Goal: Transaction & Acquisition: Purchase product/service

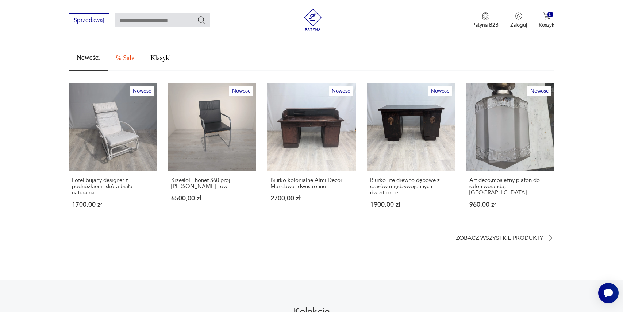
scroll to position [407, 0]
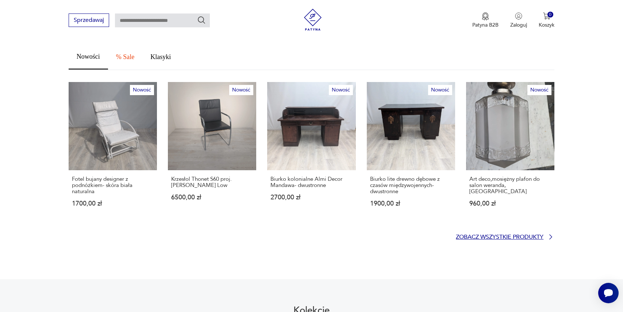
click at [504, 235] on p "Zobacz wszystkie produkty" at bounding box center [500, 237] width 88 height 5
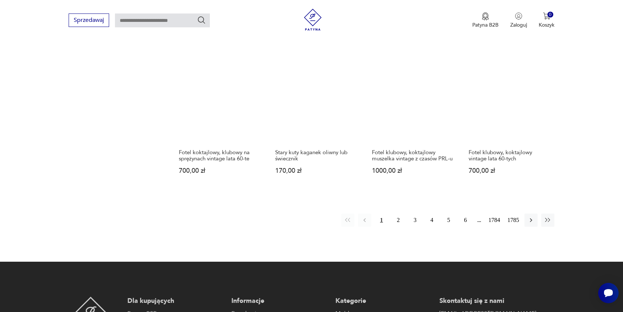
scroll to position [671, 0]
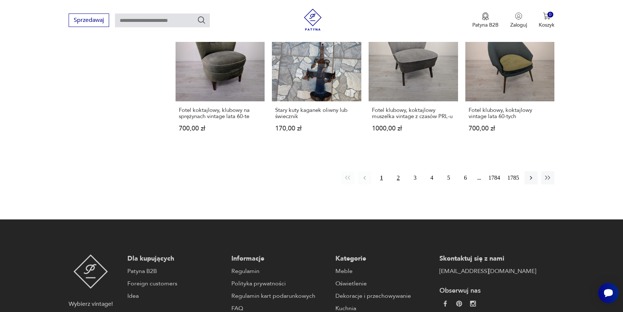
click at [396, 171] on button "2" at bounding box center [397, 177] width 13 height 13
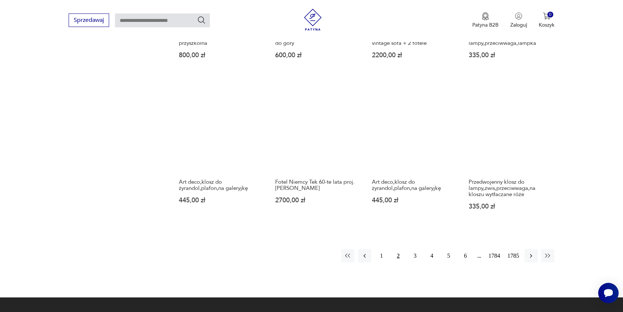
scroll to position [599, 0]
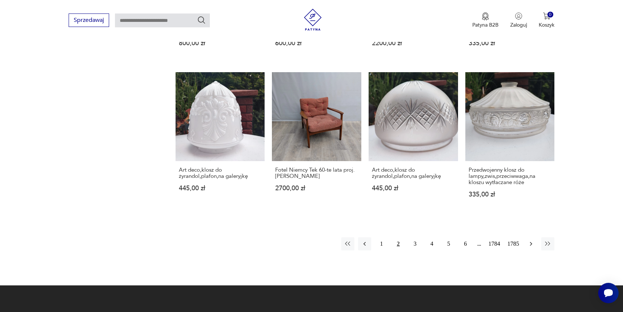
click at [530, 242] on icon "button" at bounding box center [531, 244] width 2 height 4
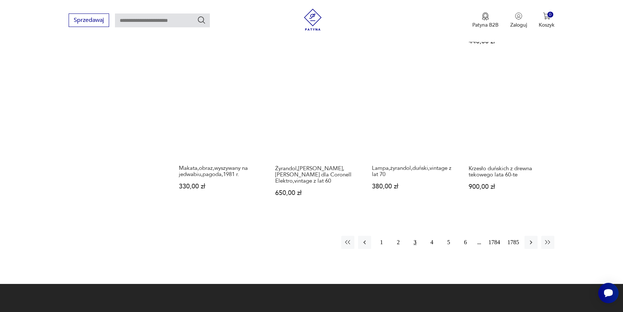
scroll to position [608, 0]
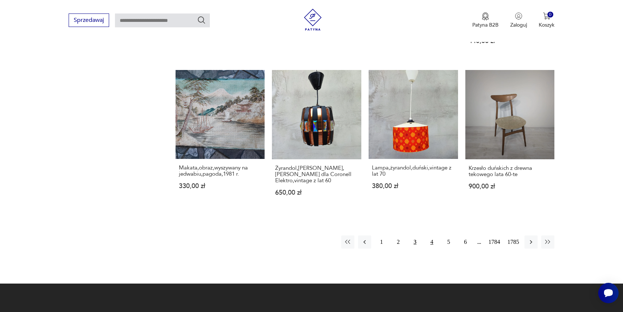
click at [428, 236] on button "4" at bounding box center [431, 242] width 13 height 13
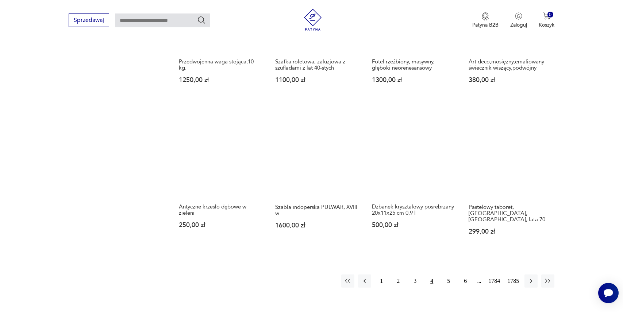
scroll to position [562, 0]
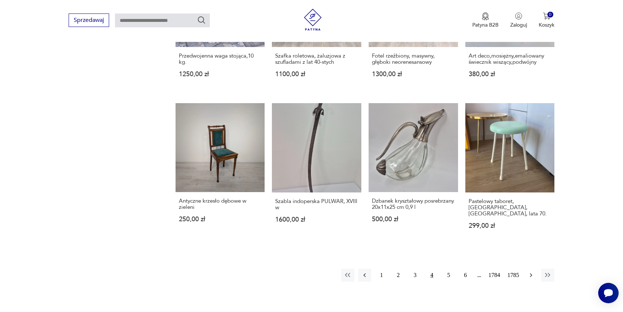
click at [530, 272] on icon "button" at bounding box center [530, 275] width 7 height 7
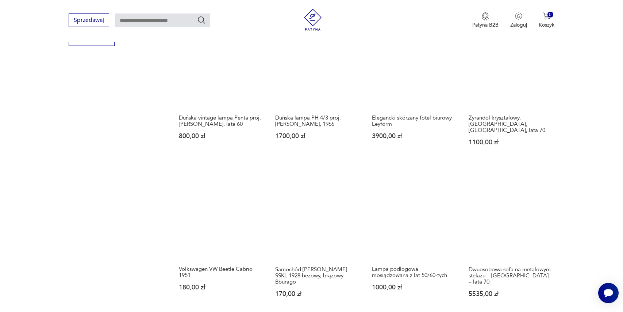
scroll to position [514, 0]
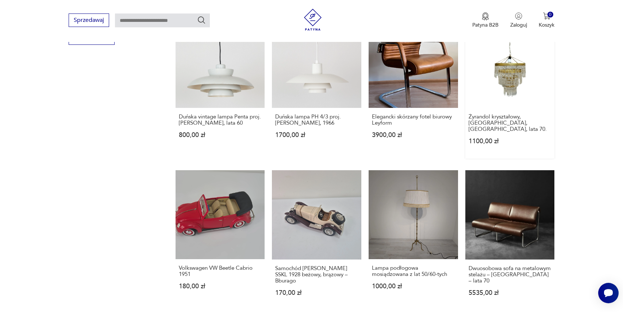
click at [499, 89] on link "Żyrandol kryształowy, Železnobrodské Sklo, [GEOGRAPHIC_DATA], lata 70. 1100,00 …" at bounding box center [509, 89] width 89 height 140
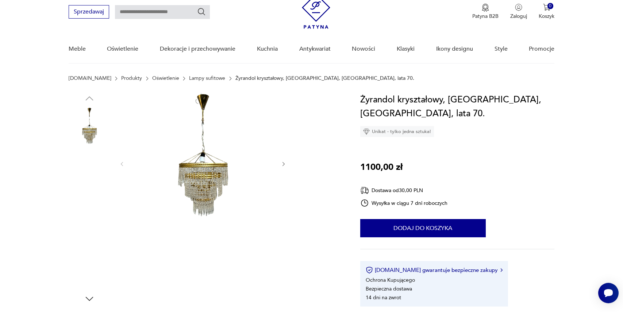
scroll to position [28, 0]
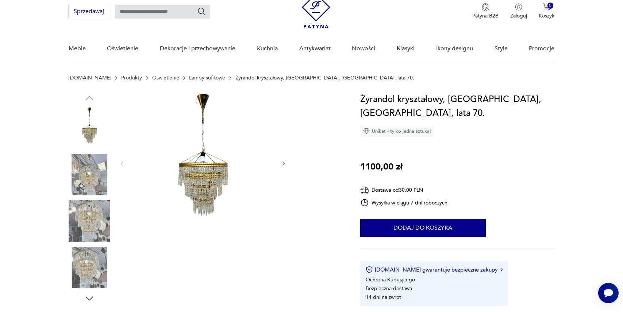
click at [93, 184] on img at bounding box center [90, 175] width 42 height 42
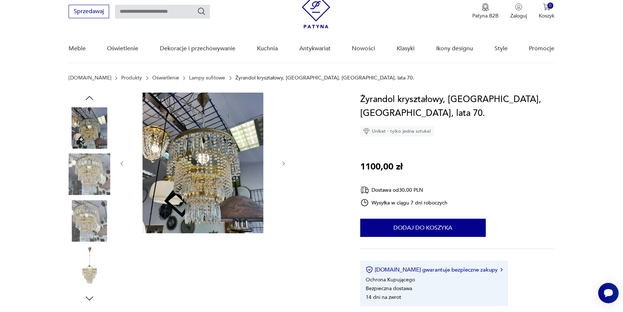
click at [93, 184] on img at bounding box center [90, 175] width 42 height 42
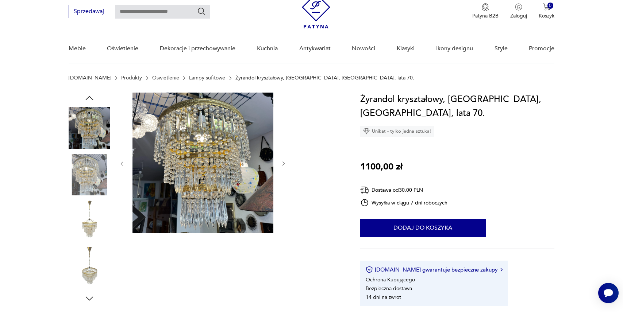
click at [93, 184] on img at bounding box center [90, 175] width 42 height 42
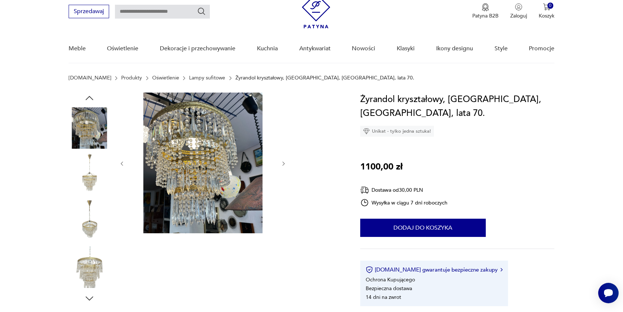
click at [88, 182] on img at bounding box center [90, 175] width 42 height 42
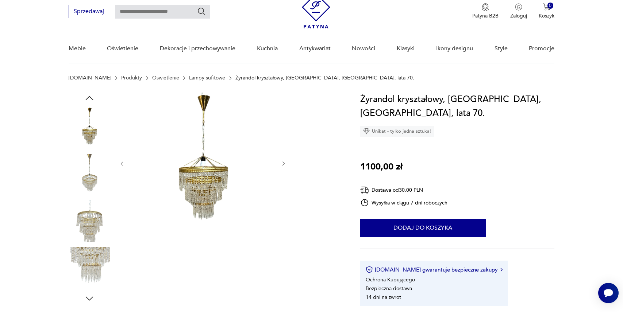
click at [88, 182] on img at bounding box center [90, 175] width 42 height 42
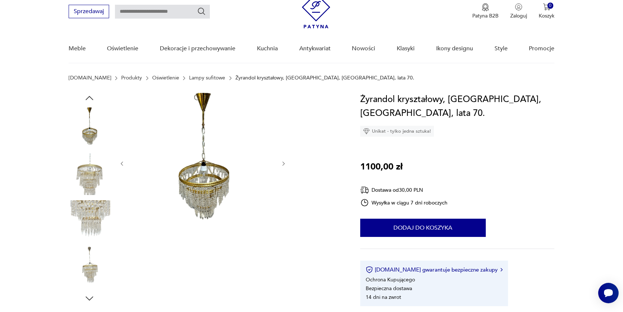
click at [88, 182] on img at bounding box center [90, 175] width 42 height 42
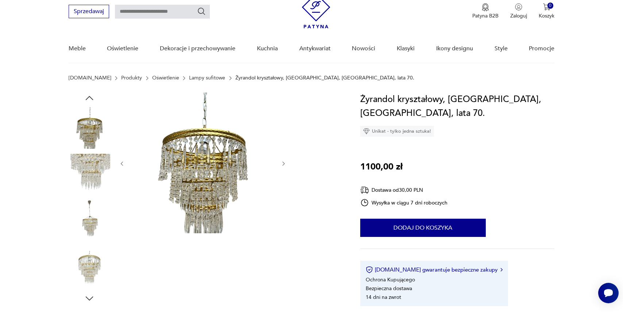
click at [88, 182] on img at bounding box center [90, 175] width 42 height 42
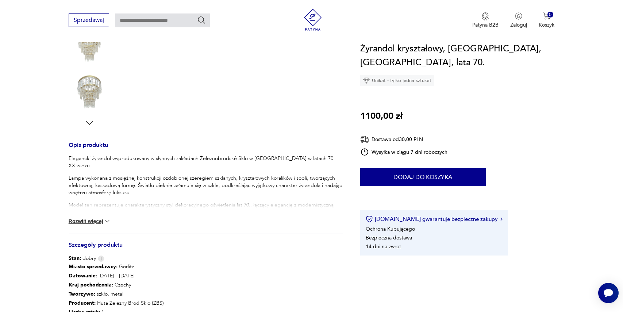
scroll to position [218, 0]
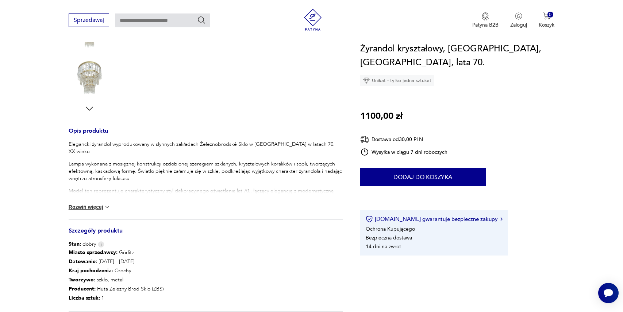
click at [83, 206] on button "Rozwiń więcej" at bounding box center [90, 207] width 42 height 7
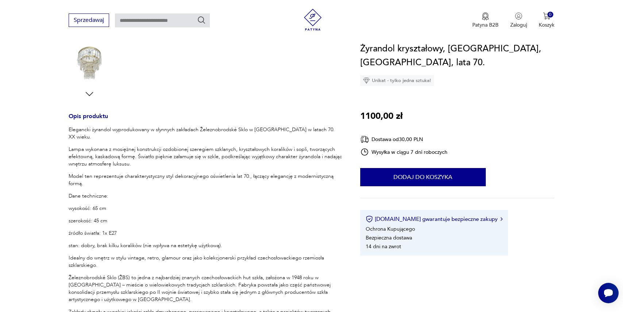
scroll to position [239, 0]
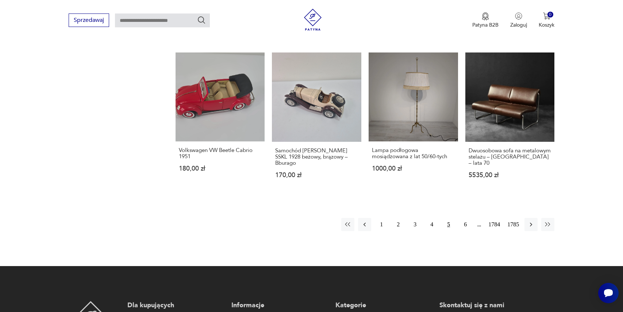
scroll to position [643, 0]
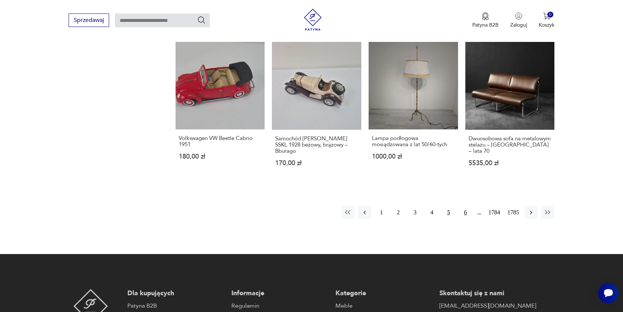
click at [461, 208] on button "6" at bounding box center [464, 212] width 13 height 13
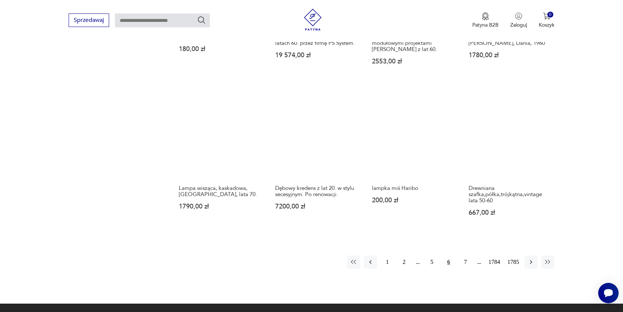
scroll to position [625, 0]
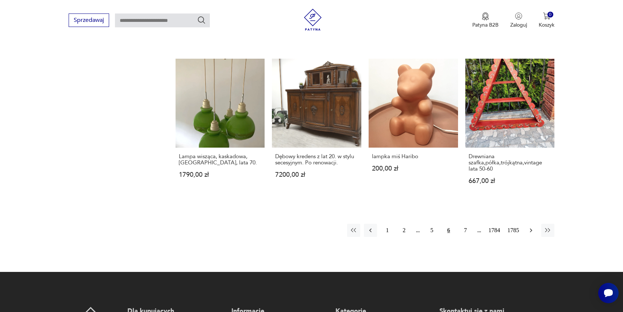
click at [529, 227] on icon "button" at bounding box center [530, 230] width 7 height 7
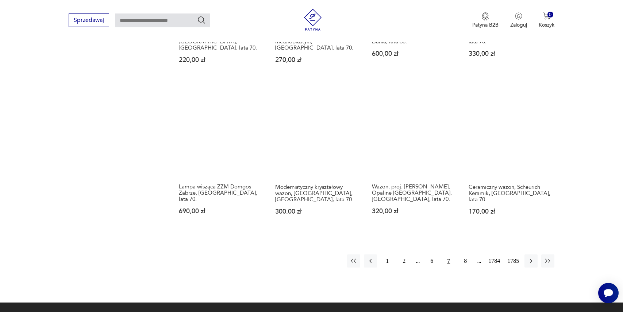
scroll to position [602, 0]
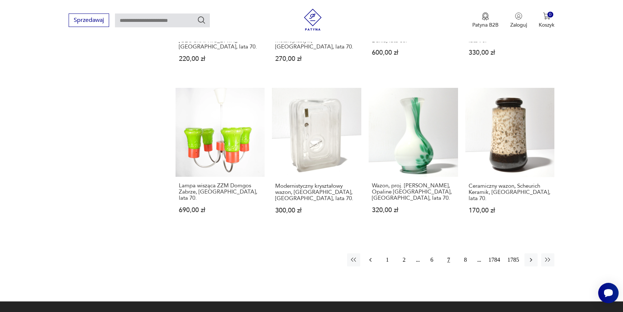
click at [367, 256] on icon "button" at bounding box center [370, 259] width 7 height 7
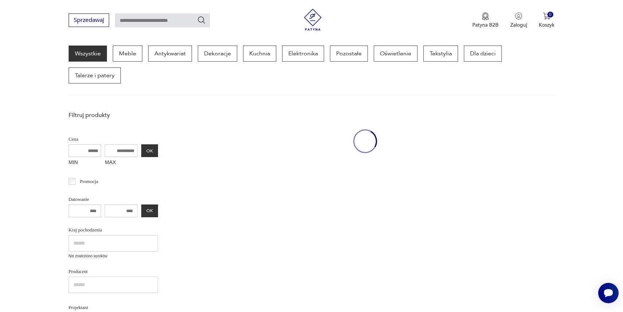
scroll to position [94, 0]
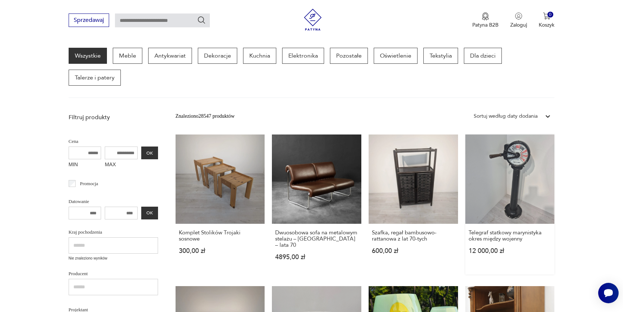
click at [506, 172] on link "Telegraf statkowy marynistyka okres między wojenny 12 000,00 zł" at bounding box center [509, 205] width 89 height 140
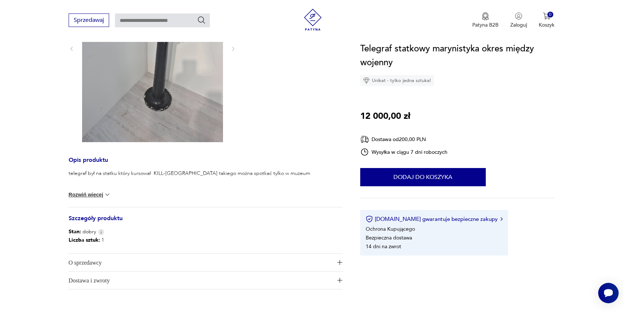
scroll to position [193, 0]
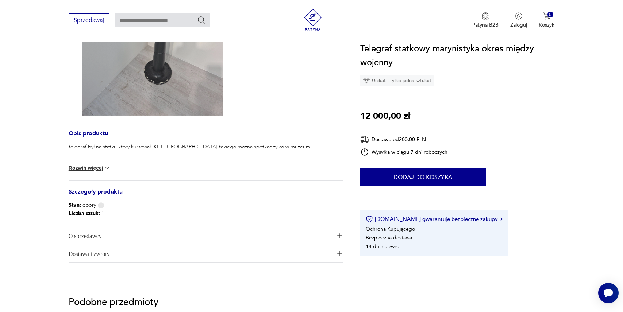
click at [93, 169] on button "Rozwiń więcej" at bounding box center [90, 167] width 42 height 7
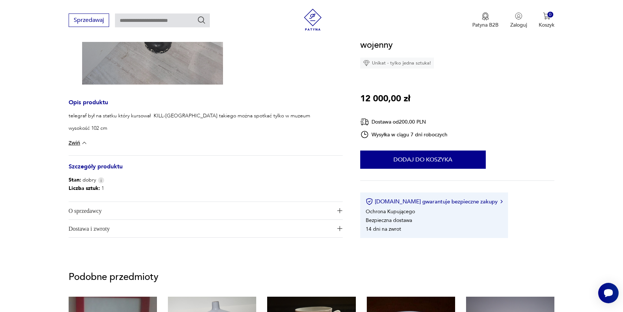
scroll to position [229, 0]
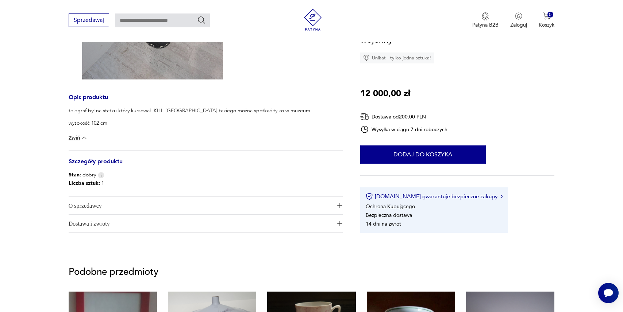
click at [88, 204] on span "O sprzedawcy" at bounding box center [201, 206] width 264 height 18
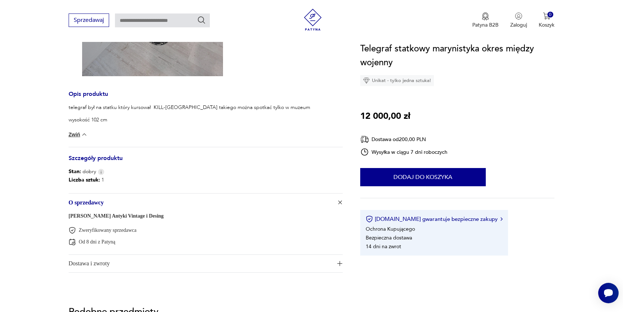
scroll to position [235, 0]
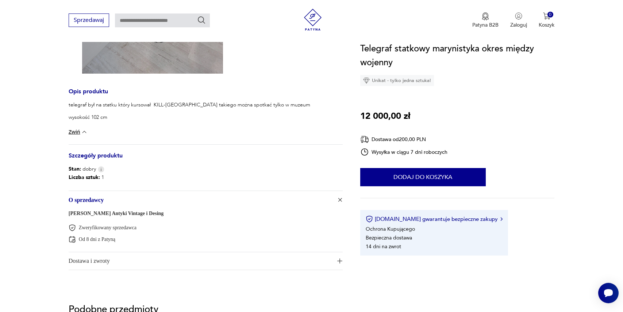
click at [71, 215] on link "[PERSON_NAME] Antyki Vintage i Desing" at bounding box center [116, 213] width 95 height 5
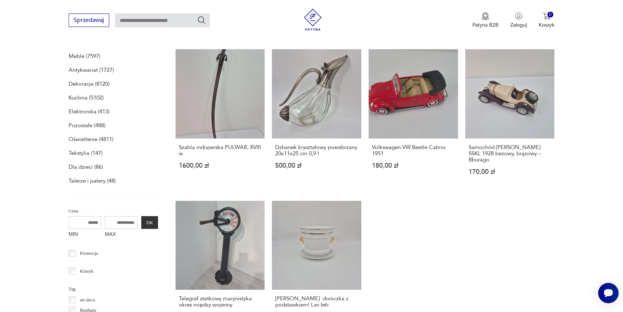
scroll to position [232, 0]
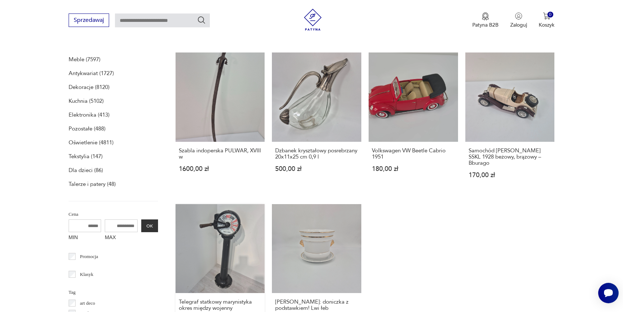
click at [208, 228] on link "Telegraf statkowy marynistyka okres między wojenny 12 000,00 zł" at bounding box center [219, 271] width 89 height 134
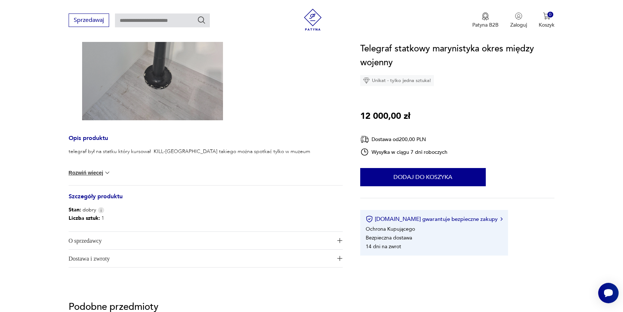
scroll to position [205, 0]
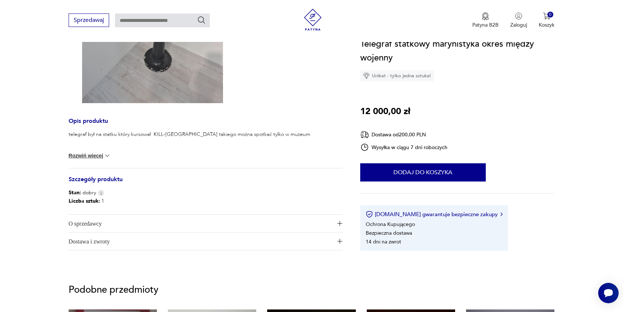
click at [94, 222] on span "O sprzedawcy" at bounding box center [201, 224] width 264 height 18
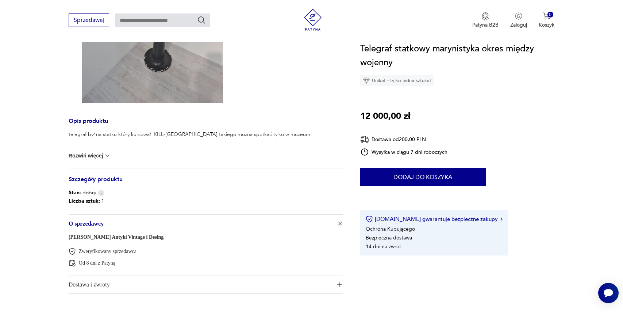
drag, startPoint x: 63, startPoint y: 237, endPoint x: 178, endPoint y: 236, distance: 115.6
click at [178, 236] on section "Opis produktu telegraf był na statku który kursował KILL-szczecin takiego można…" at bounding box center [311, 113] width 623 height 396
copy link "[PERSON_NAME] Antyki Vintage i Desing"
